Goal: Task Accomplishment & Management: Use online tool/utility

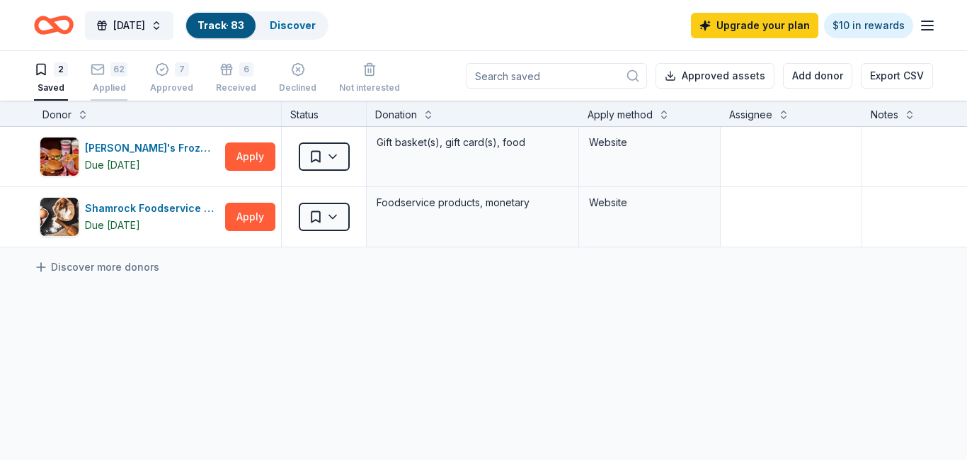
click at [109, 74] on div "62" at bounding box center [109, 69] width 37 height 14
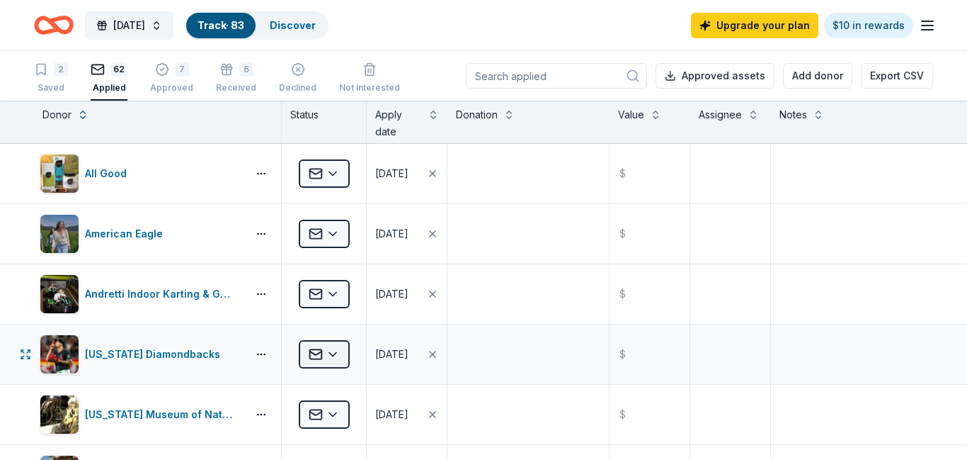
click at [334, 354] on html "[DATE] Track · 83 Discover Upgrade your plan $10 in rewards 2 Saved 62 Applied …" at bounding box center [483, 230] width 967 height 460
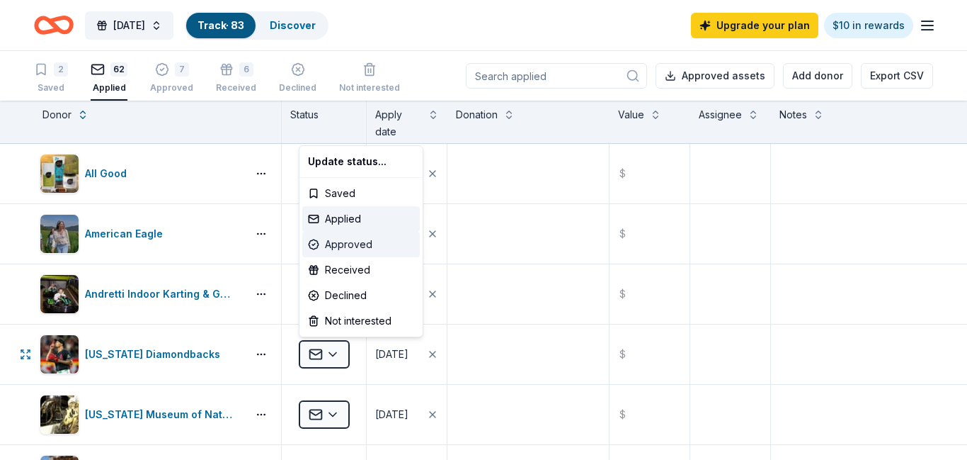
click at [364, 242] on div "Approved" at bounding box center [361, 244] width 118 height 25
click at [555, 360] on body "[DATE] Track · 83 Discover Upgrade your plan $10 in rewards 2 Saved 62 Applied …" at bounding box center [483, 230] width 967 height 460
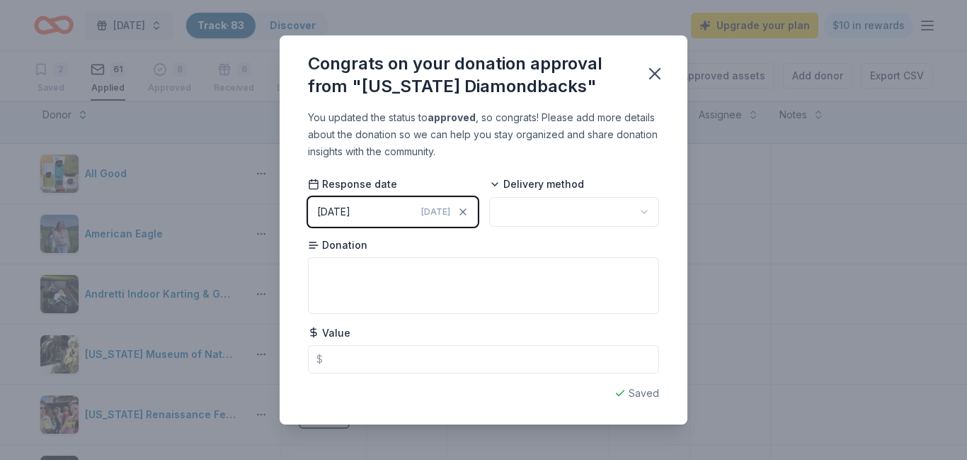
click at [589, 210] on html "[DATE] Track · 83 Discover Upgrade your plan $10 in rewards 2 Saved 61 Applied …" at bounding box center [483, 230] width 967 height 460
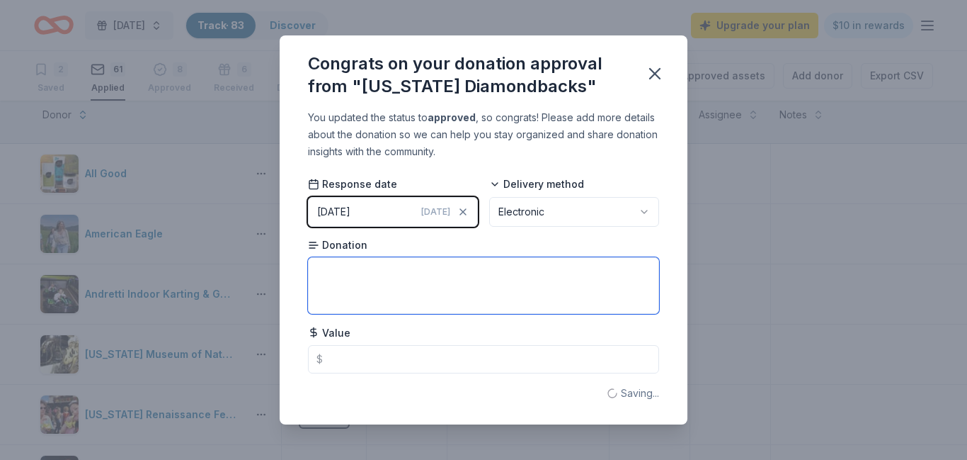
click at [445, 288] on textarea at bounding box center [483, 285] width 351 height 57
type textarea "4 Baseline Reserve tickets"
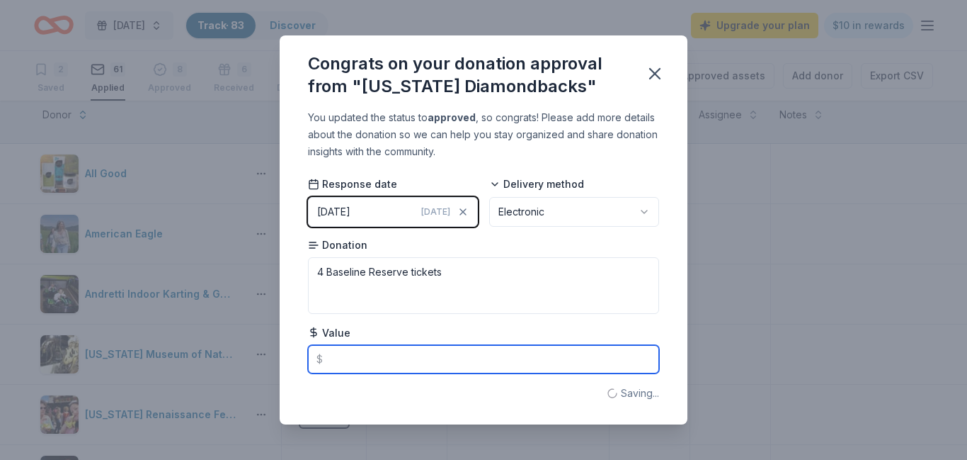
type input "2"
type textarea "4 Baseline Reserve ticke"
type input "236"
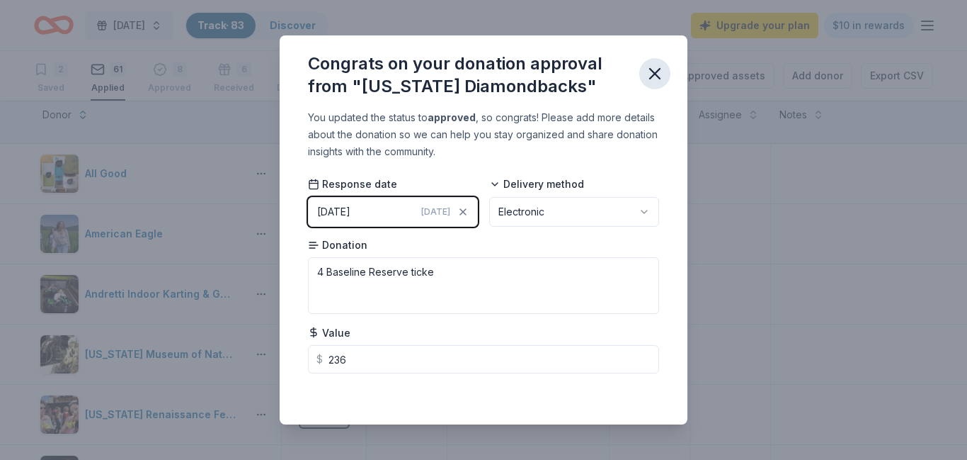
click at [660, 80] on icon "button" at bounding box center [655, 74] width 20 height 20
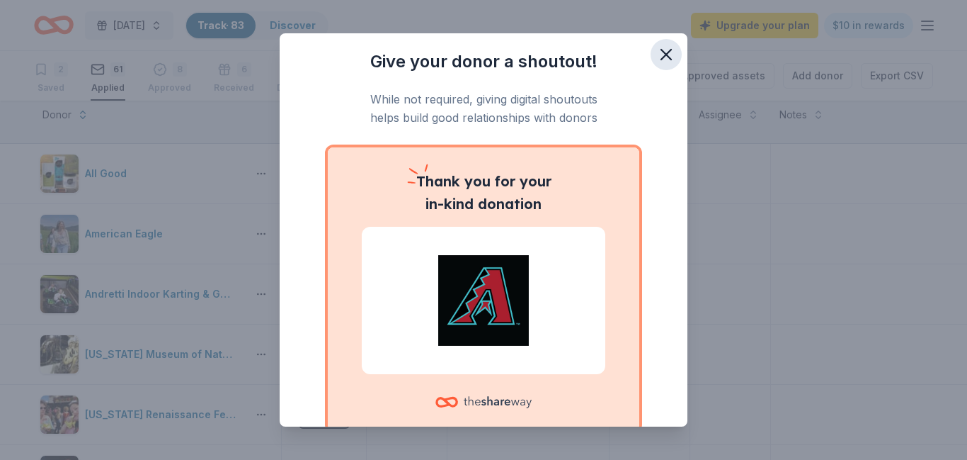
click at [666, 48] on icon "button" at bounding box center [667, 55] width 20 height 20
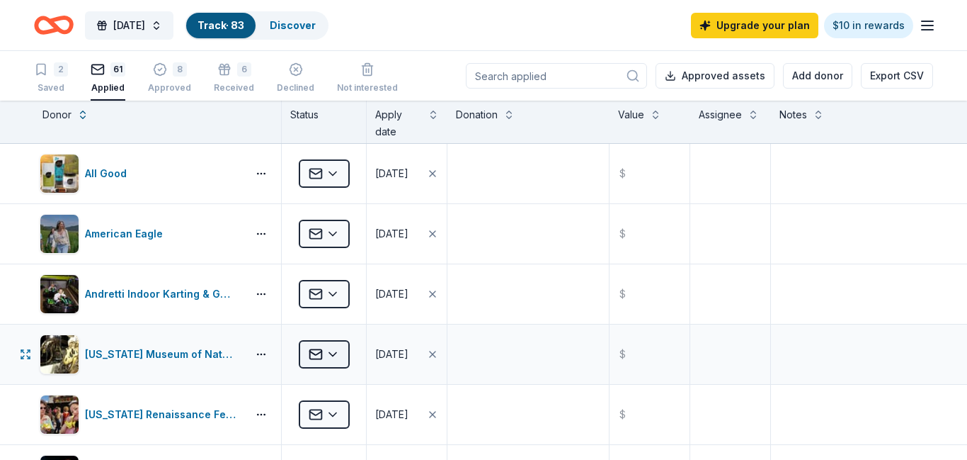
click at [336, 356] on html "[DATE] Track · 83 Discover Upgrade your plan $10 in rewards 2 Saved 61 Applied …" at bounding box center [483, 230] width 967 height 460
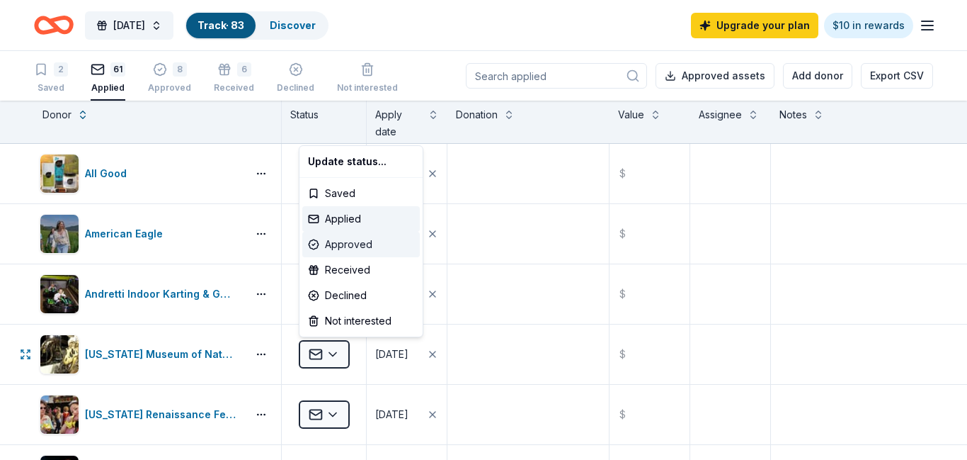
click at [353, 246] on div "Approved" at bounding box center [361, 244] width 118 height 25
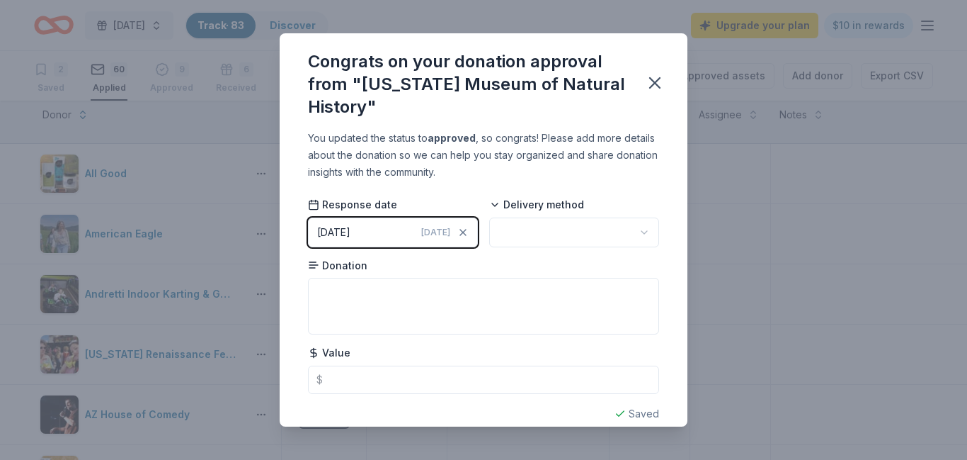
click at [583, 237] on html "[DATE] Track · 83 Discover Upgrade your plan $10 in rewards 2 Saved 60 Applied …" at bounding box center [483, 230] width 967 height 460
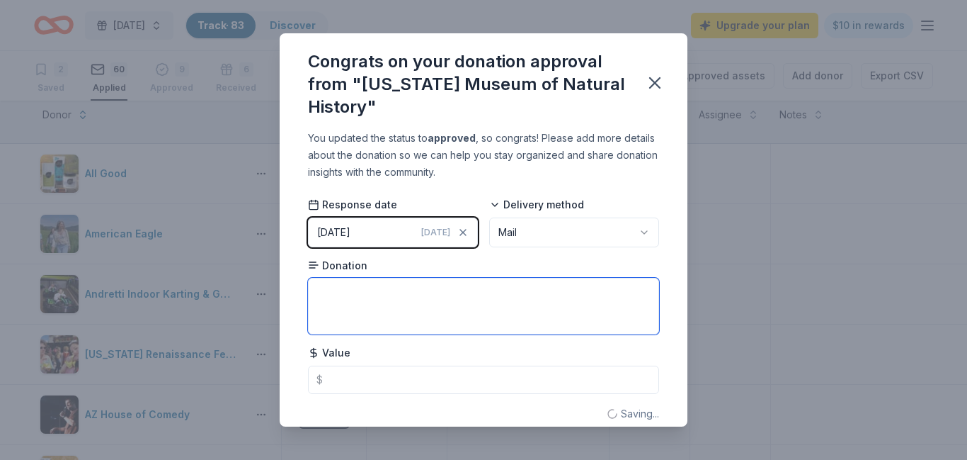
click at [431, 299] on textarea at bounding box center [483, 306] width 351 height 57
type textarea "4 admission passes"
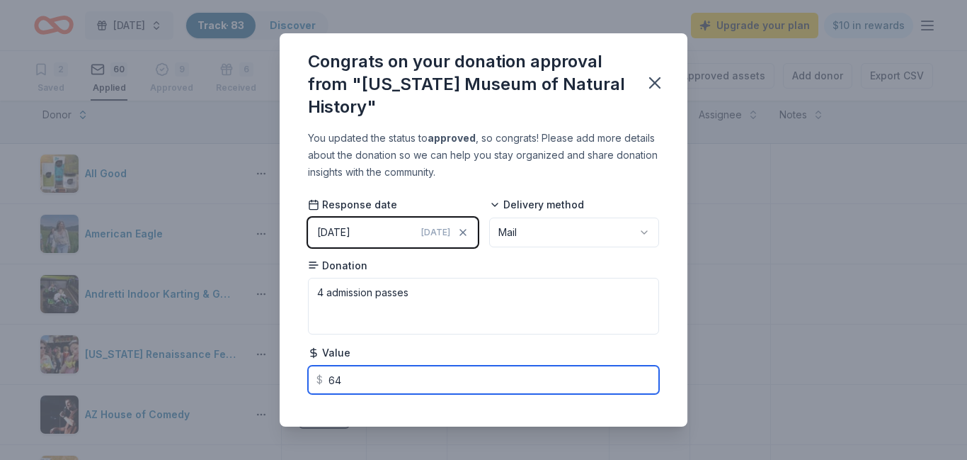
scroll to position [18, 0]
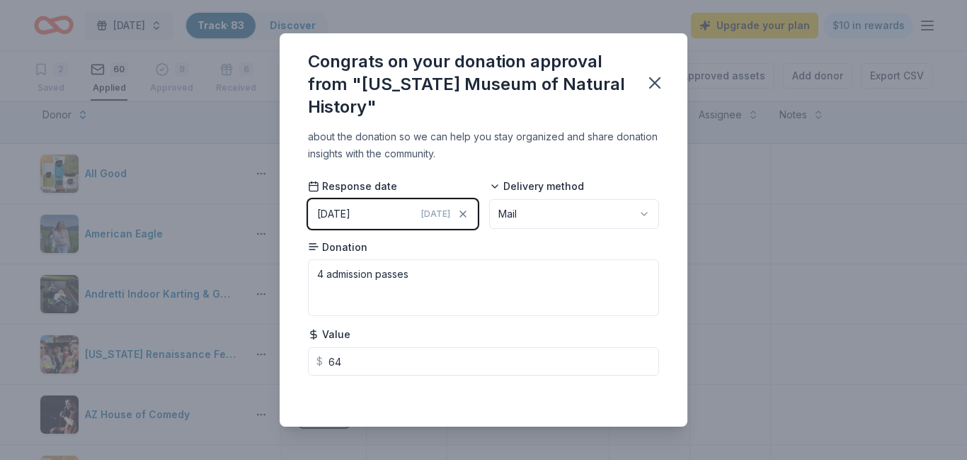
click at [608, 319] on div "Response date [DATE] [DATE] Delivery method Mail Donation 4 admission passes Va…" at bounding box center [483, 277] width 351 height 196
type input "64.00"
click at [657, 81] on icon "button" at bounding box center [655, 83] width 10 height 10
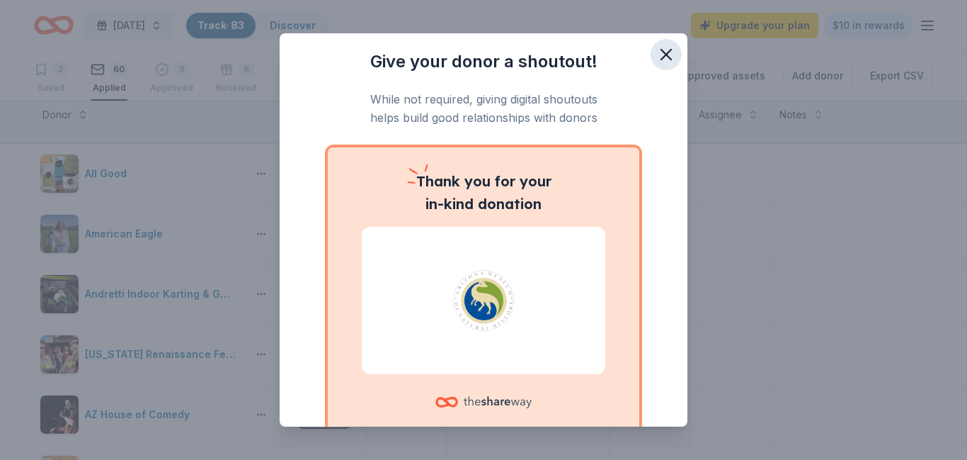
click at [666, 57] on icon "button" at bounding box center [667, 55] width 20 height 20
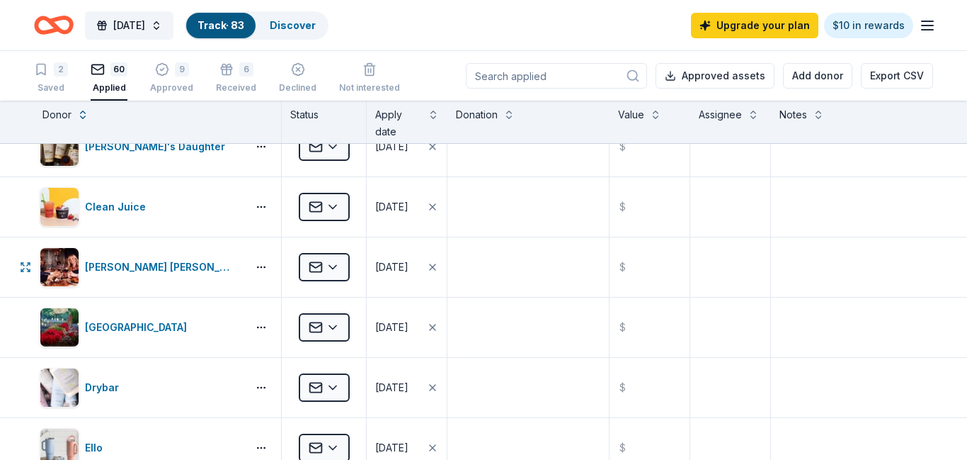
scroll to position [648, 0]
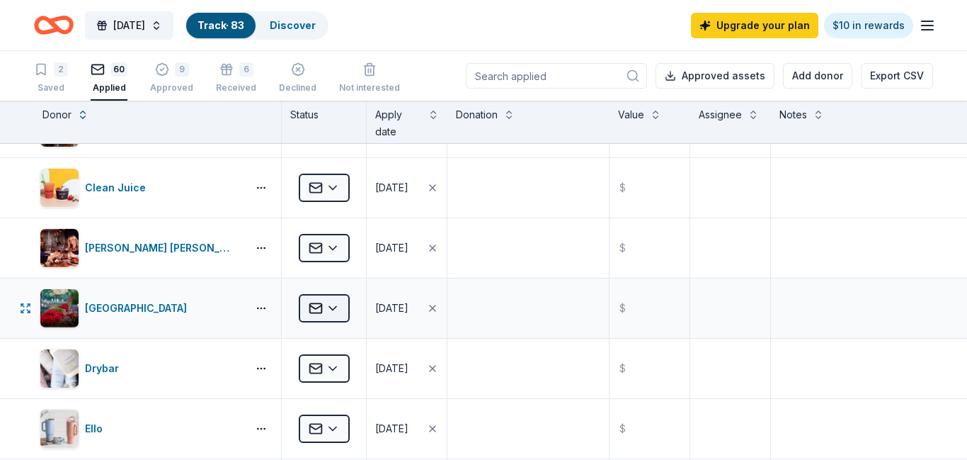
click at [338, 309] on html "[DATE] Track · 83 Discover Upgrade your plan $10 in rewards 2 Saved 60 Applied …" at bounding box center [483, 230] width 967 height 460
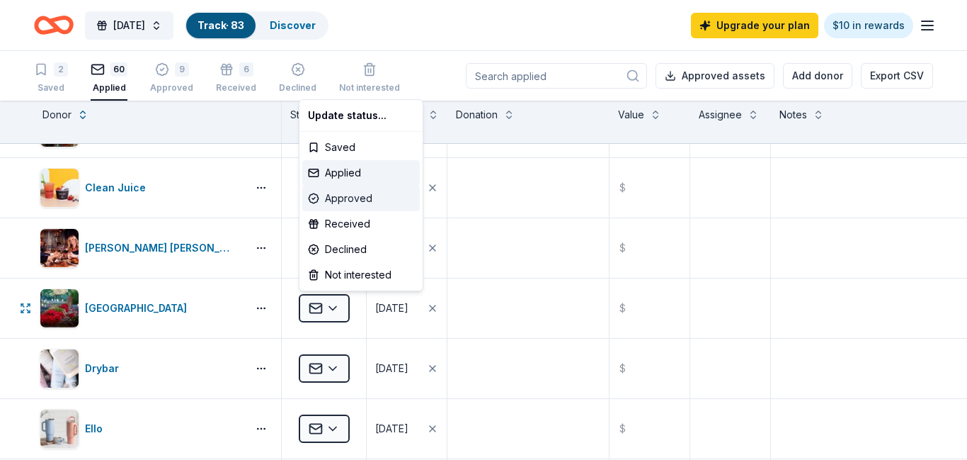
click at [351, 197] on div "Approved" at bounding box center [361, 198] width 118 height 25
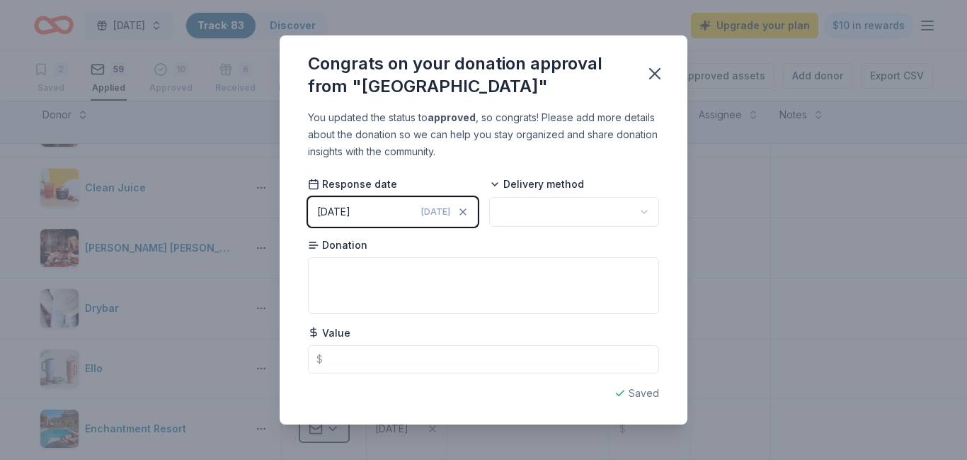
click at [538, 212] on html "[DATE] Track · 83 Discover Upgrade your plan $10 in rewards 2 Saved 59 Applied …" at bounding box center [483, 230] width 967 height 460
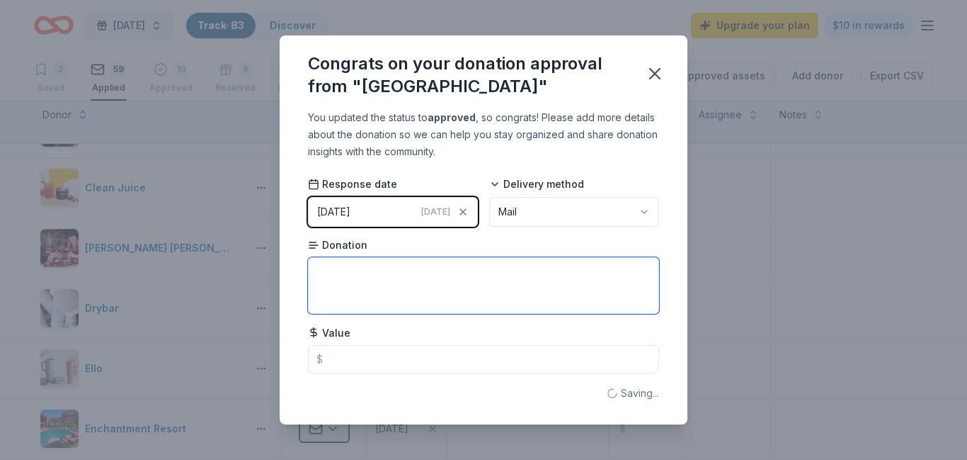
click at [441, 286] on textarea at bounding box center [483, 285] width 351 height 57
type textarea "1 year Friends & Family membership"
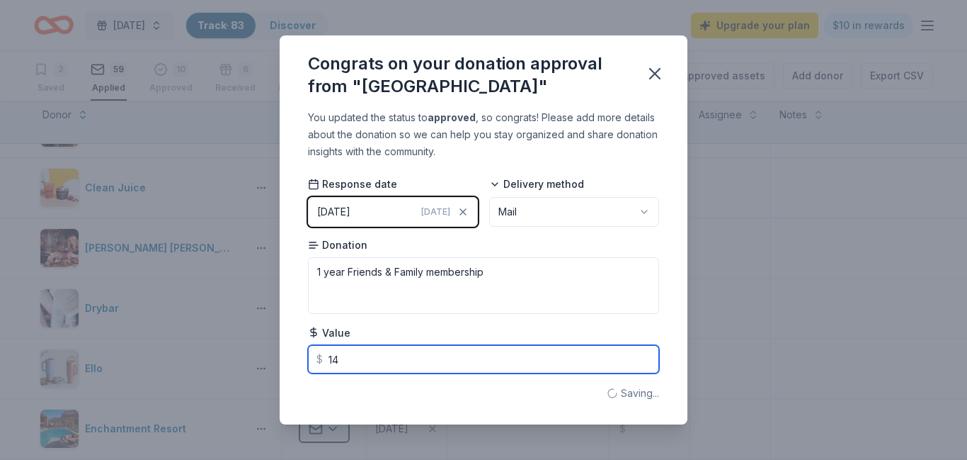
type input "149"
type textarea "1 year Friends & Family membershi"
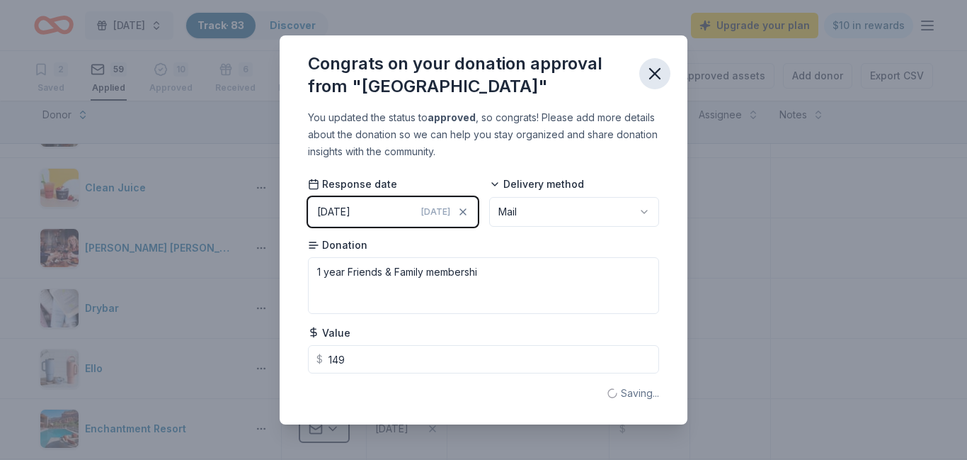
click at [654, 73] on icon "button" at bounding box center [655, 74] width 10 height 10
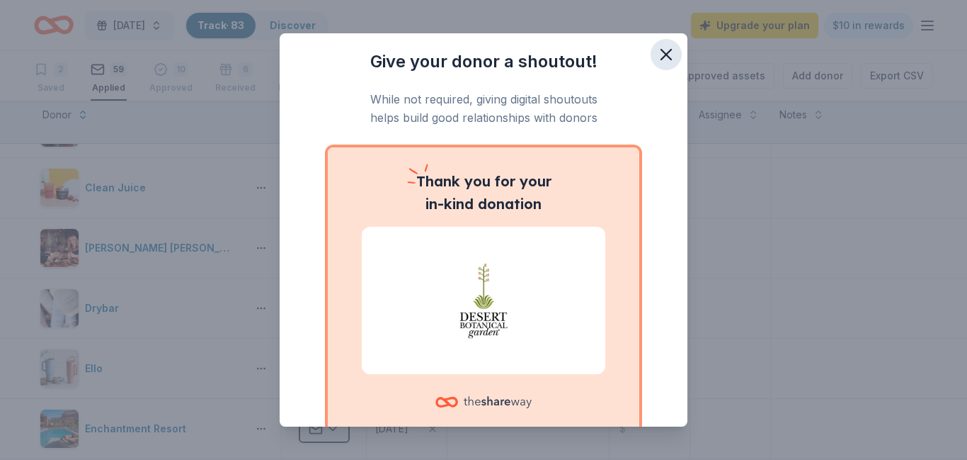
click at [652, 57] on button "button" at bounding box center [666, 54] width 31 height 31
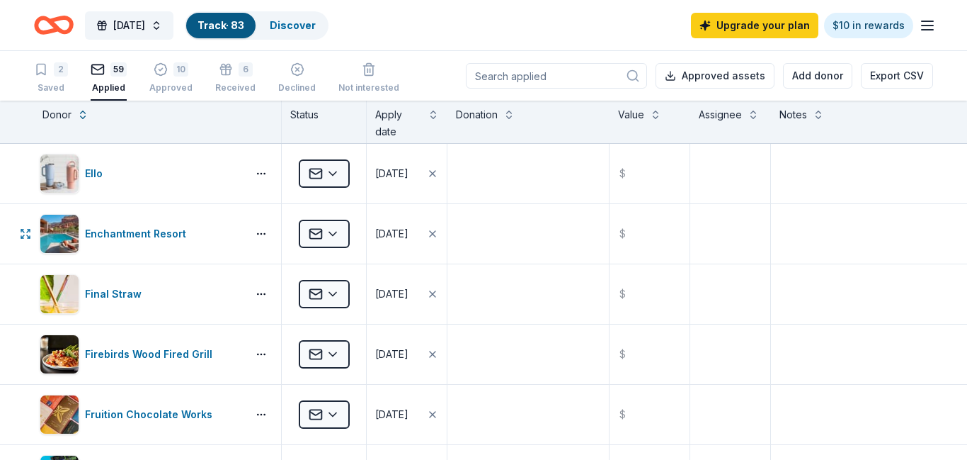
scroll to position [850, 0]
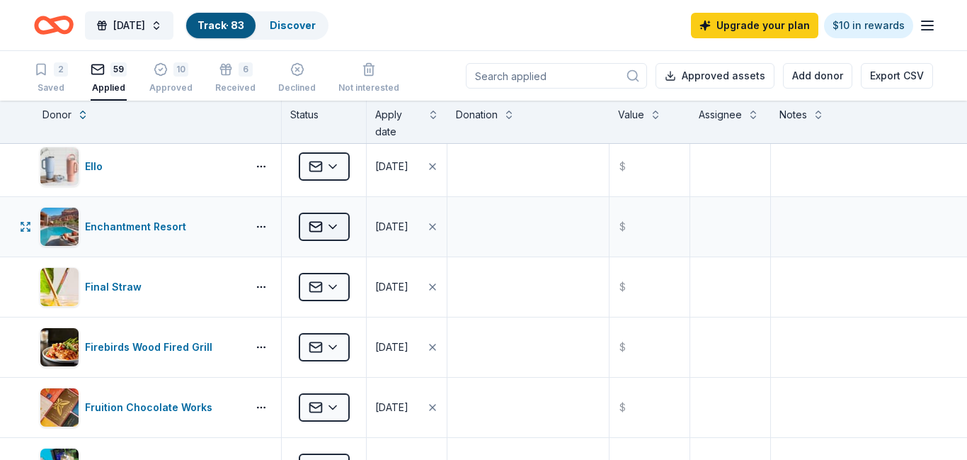
click at [335, 229] on html "[DATE] Track · 83 Discover Upgrade your plan $10 in rewards 2 Saved 59 Applied …" at bounding box center [483, 230] width 967 height 460
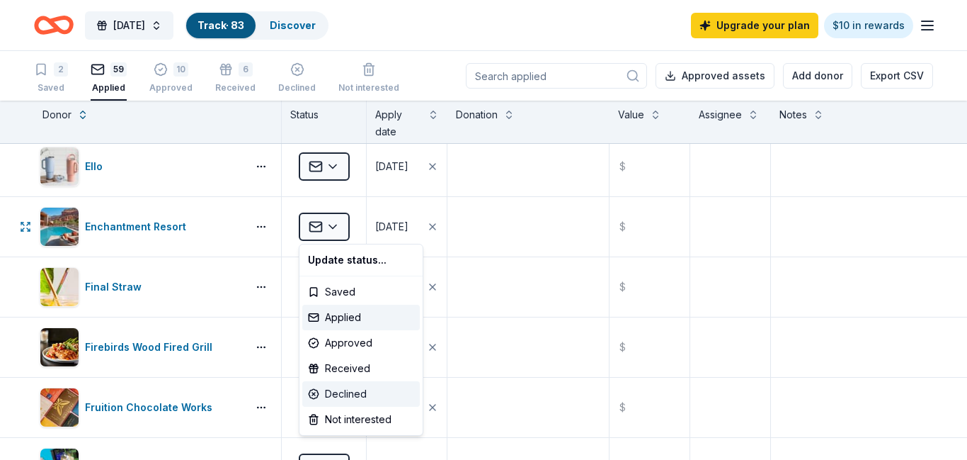
click at [332, 392] on div "Declined" at bounding box center [361, 393] width 118 height 25
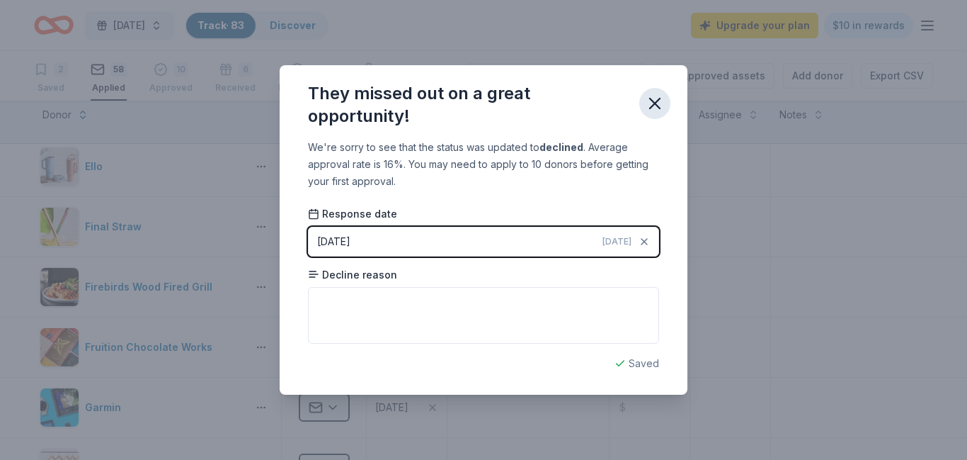
click at [655, 108] on icon "button" at bounding box center [655, 103] width 20 height 20
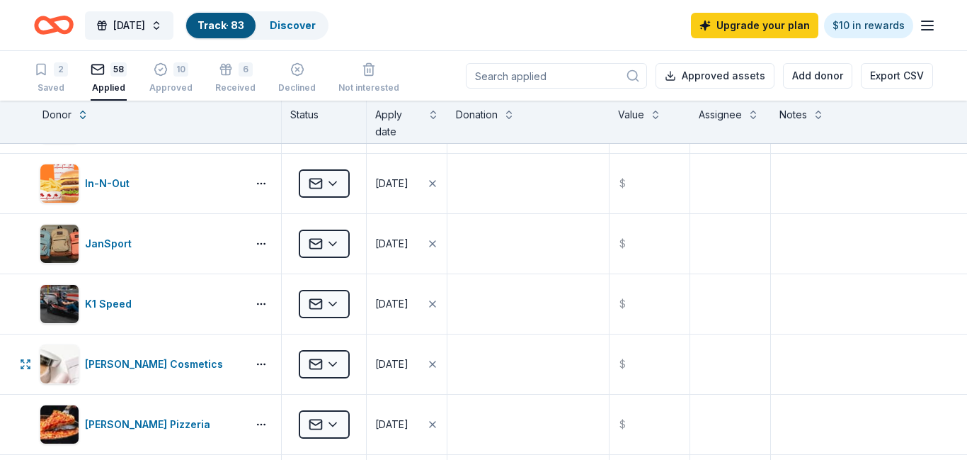
scroll to position [1743, 0]
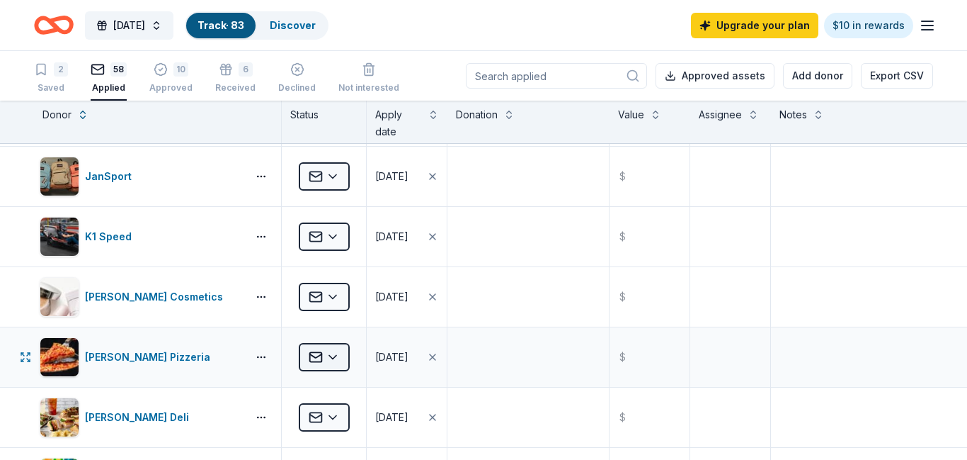
click at [332, 360] on html "[DATE] Track · 83 Discover Upgrade your plan $10 in rewards 2 Saved 58 Applied …" at bounding box center [483, 230] width 967 height 460
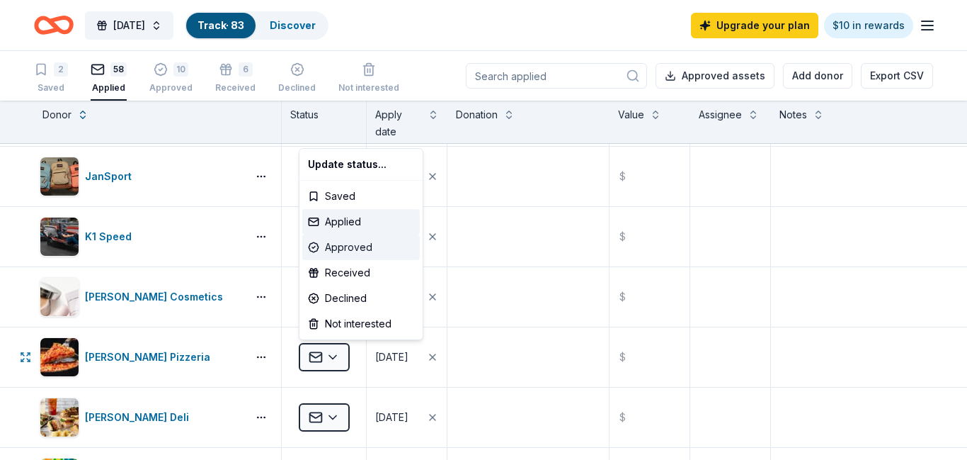
click at [350, 252] on div "Approved" at bounding box center [361, 246] width 118 height 25
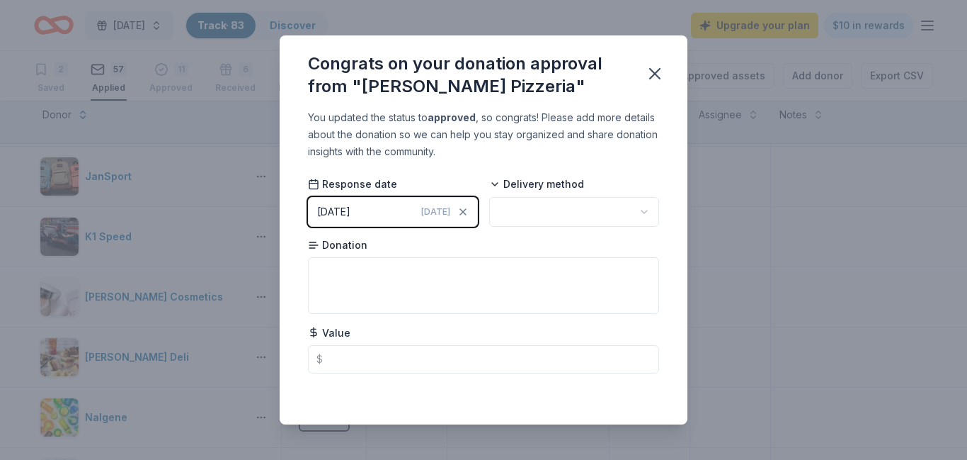
click at [534, 206] on html "[DATE] Track · 83 Discover Upgrade your plan $10 in rewards 2 Saved 57 Applied …" at bounding box center [483, 230] width 967 height 460
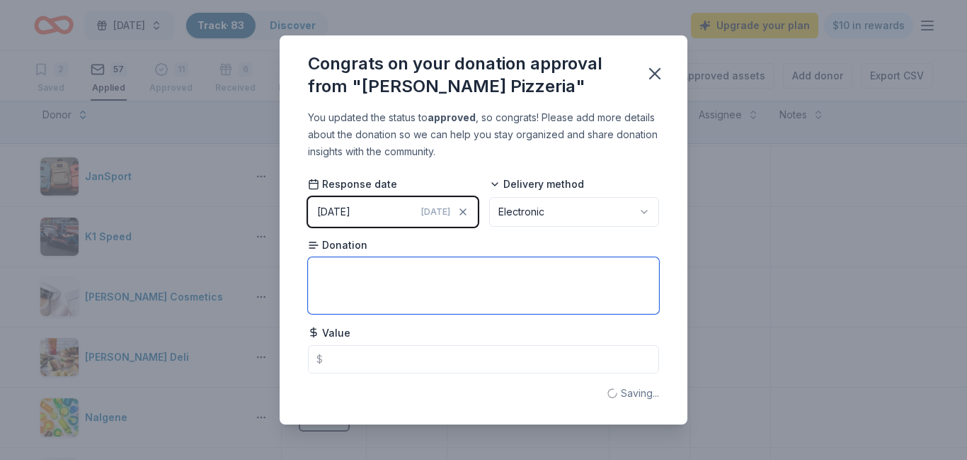
click at [421, 282] on textarea at bounding box center [483, 285] width 351 height 57
type textarea "Gift certificate"
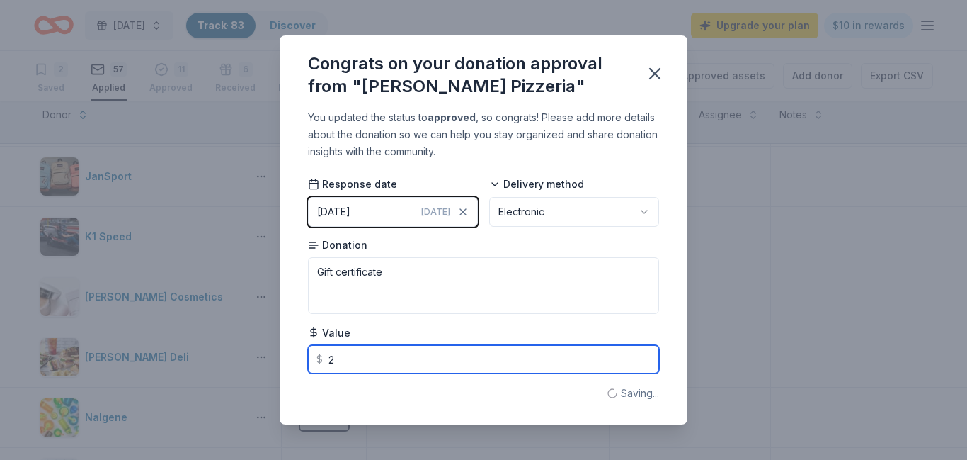
type input "25"
type textarea "Gift certifi"
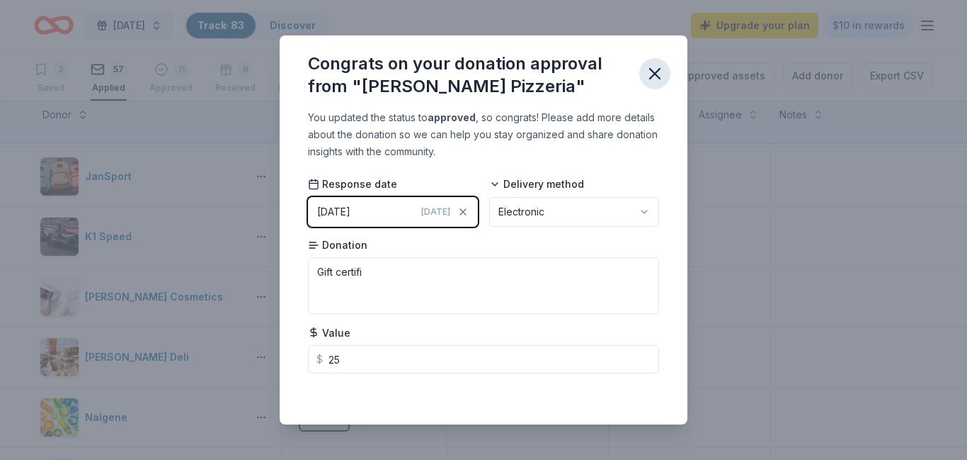
click at [661, 72] on icon "button" at bounding box center [655, 74] width 20 height 20
type input "25.00"
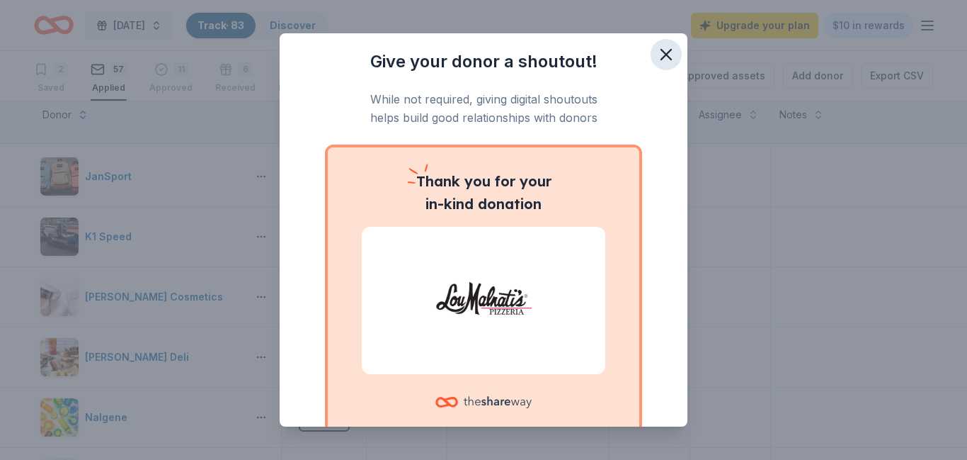
click at [664, 57] on icon "button" at bounding box center [666, 55] width 10 height 10
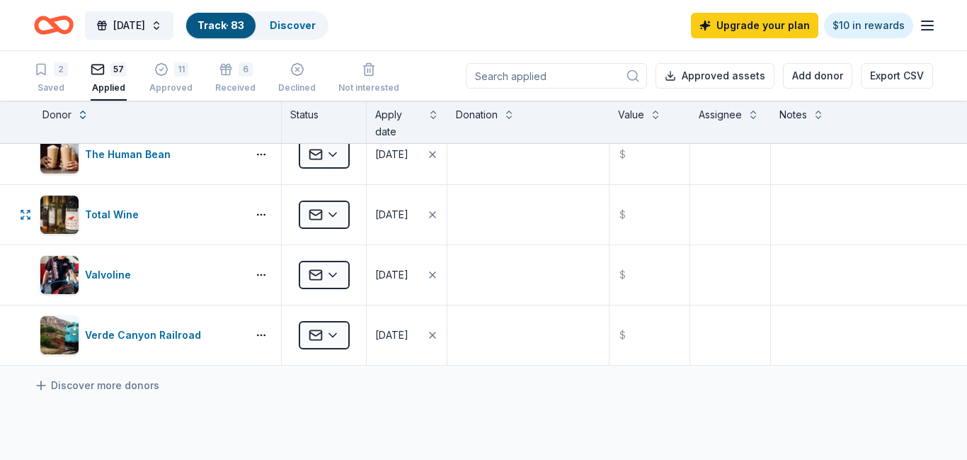
scroll to position [3215, 0]
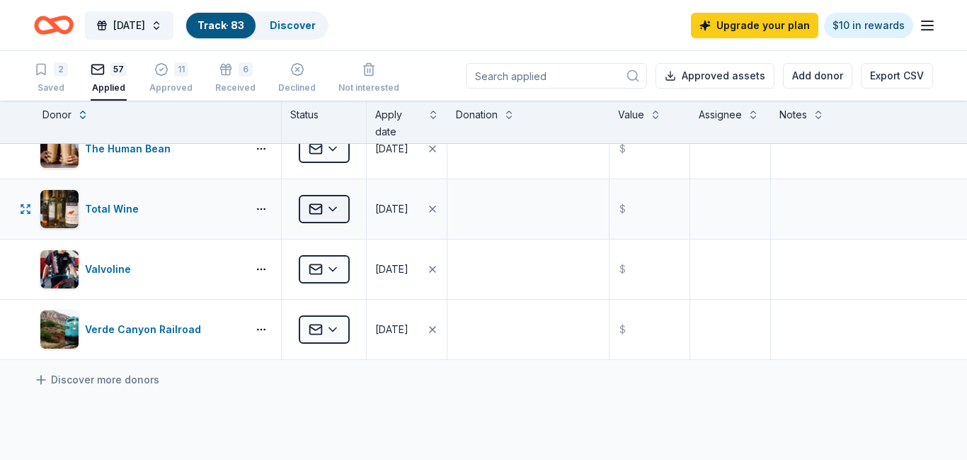
click at [330, 215] on html "[DATE] Track · 83 Discover Upgrade your plan $10 in rewards 2 Saved 57 Applied …" at bounding box center [483, 230] width 967 height 460
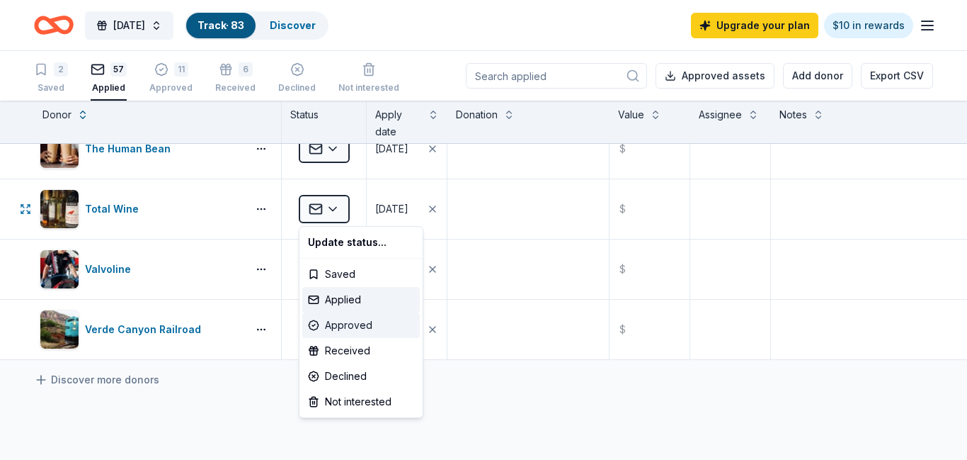
click at [346, 328] on div "Approved" at bounding box center [361, 324] width 118 height 25
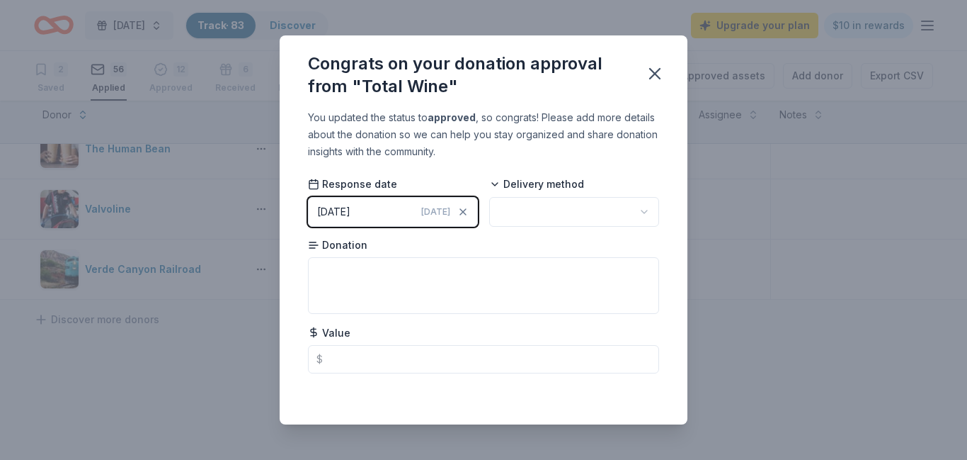
click at [569, 212] on html "[DATE] Track · 83 Discover Upgrade your plan $10 in rewards 2 Saved 56 Applied …" at bounding box center [483, 230] width 967 height 460
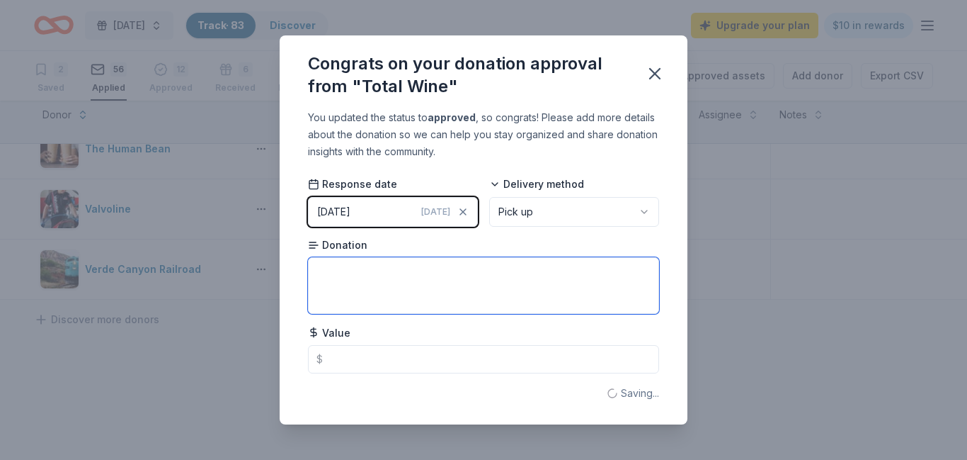
click at [393, 274] on textarea at bounding box center [483, 285] width 351 height 57
click at [516, 278] on textarea "Private wine class for up to 20 people" at bounding box center [483, 285] width 351 height 57
type textarea "Private wine class for up to 20 people."
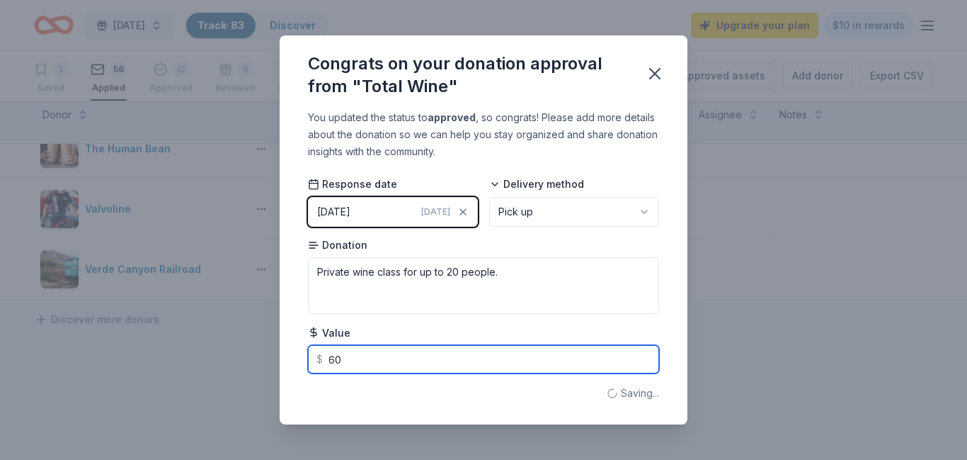
type input "600"
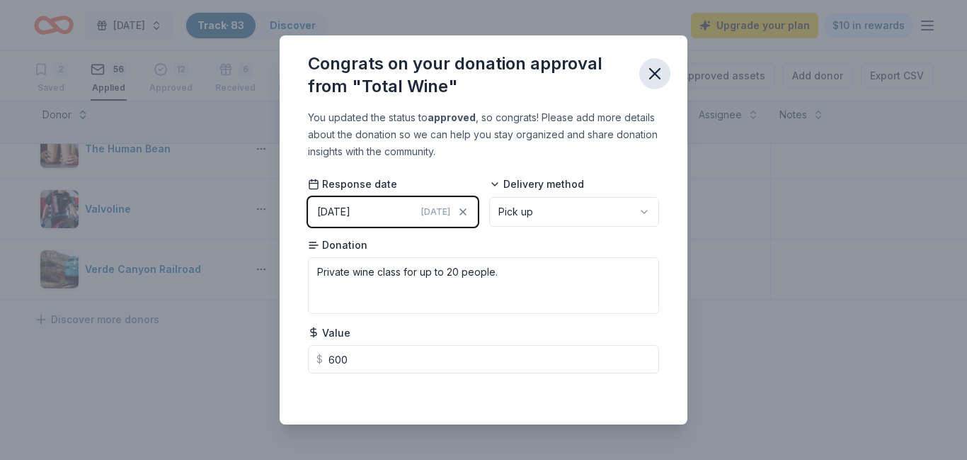
click at [655, 76] on icon "button" at bounding box center [655, 74] width 20 height 20
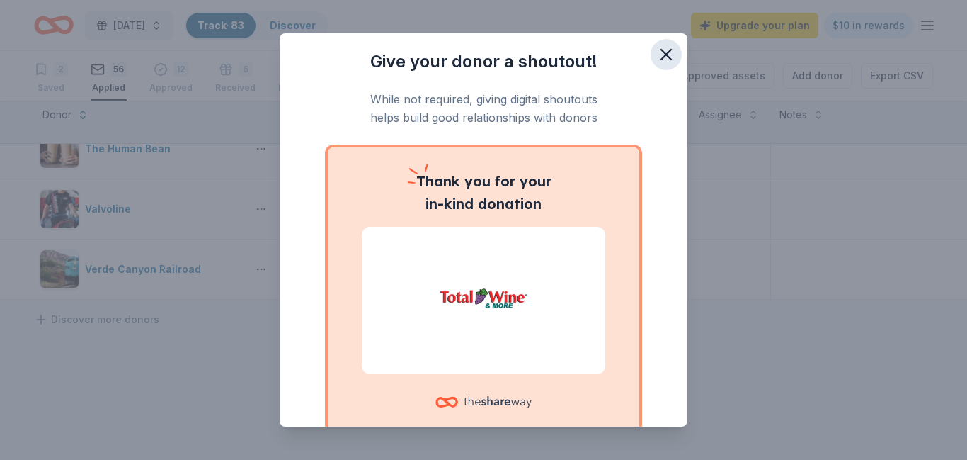
click at [666, 59] on icon "button" at bounding box center [667, 55] width 20 height 20
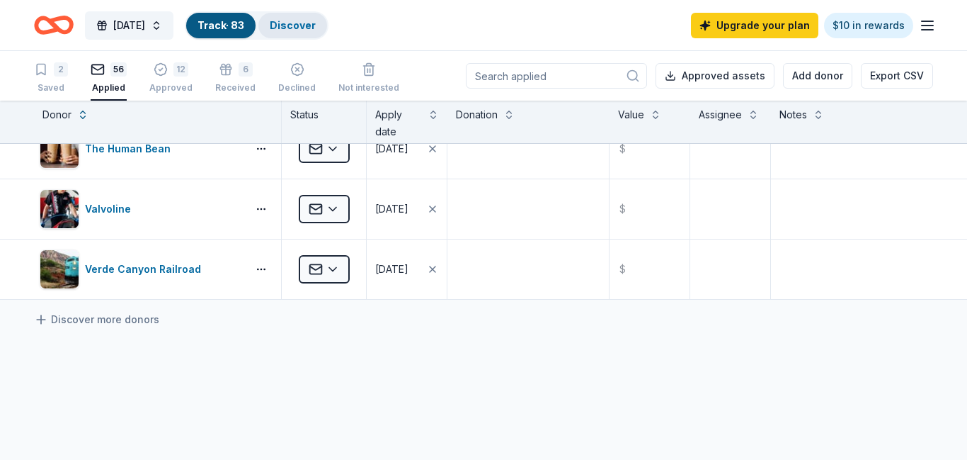
click at [327, 31] on div "Discover" at bounding box center [292, 25] width 69 height 25
